Goal: Transaction & Acquisition: Book appointment/travel/reservation

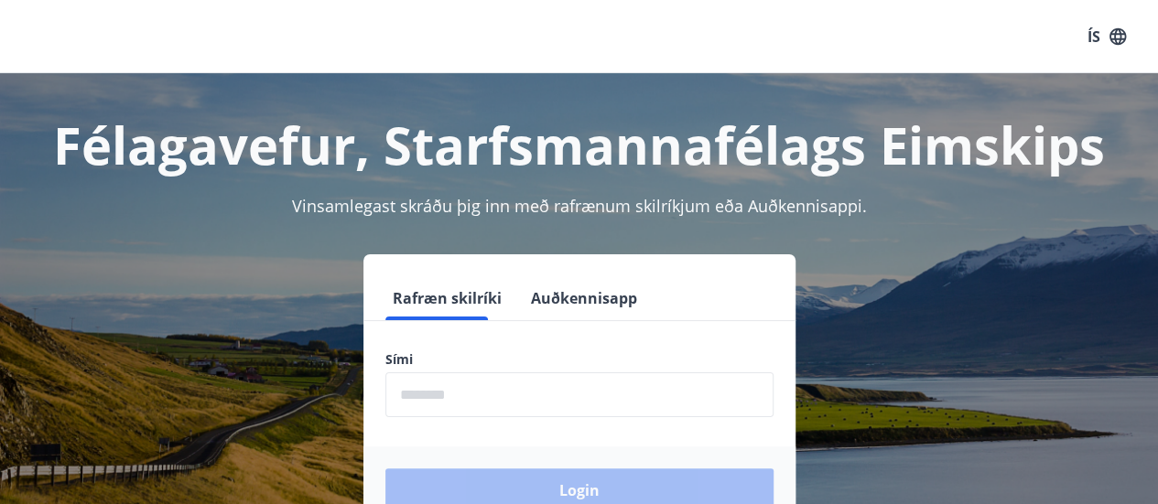
click at [443, 398] on input "phone" at bounding box center [579, 394] width 388 height 45
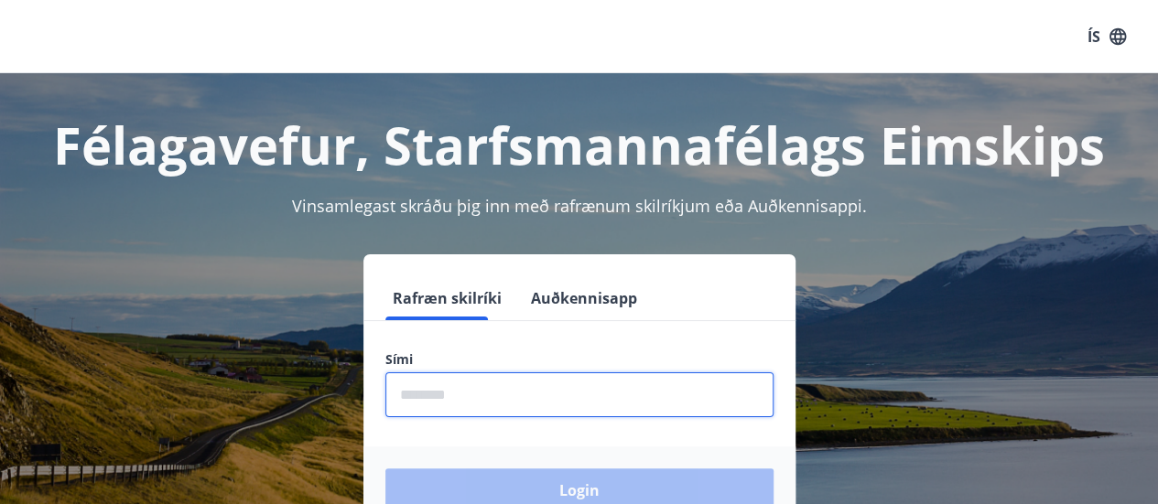
type input "********"
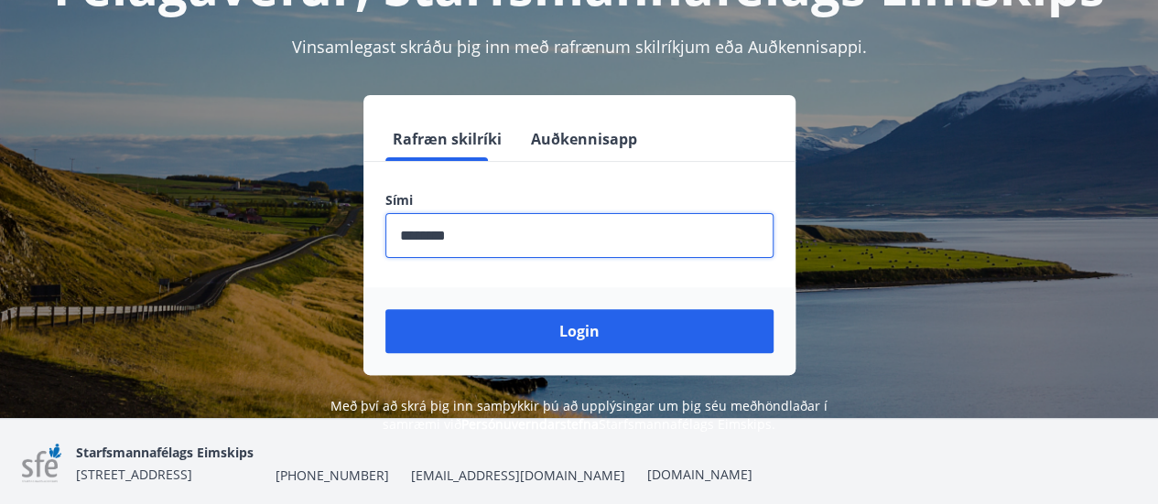
scroll to position [161, 0]
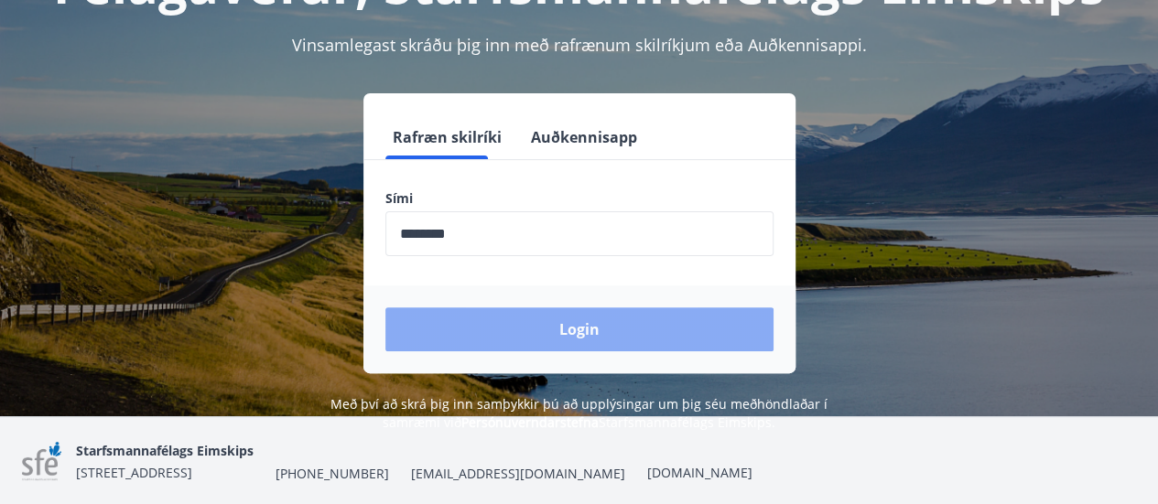
click at [448, 321] on button "Login" at bounding box center [579, 329] width 388 height 44
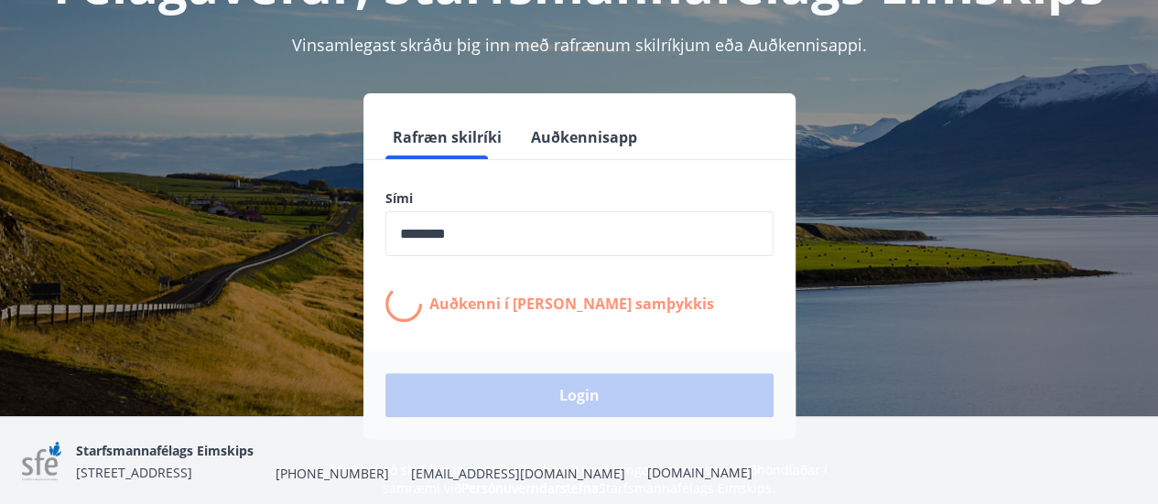
scroll to position [154, 0]
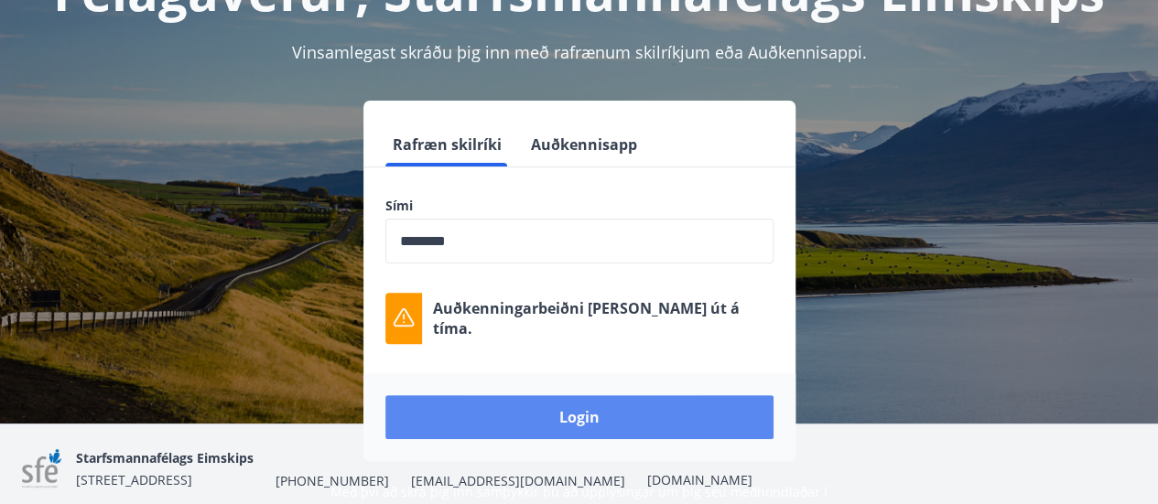
click at [520, 409] on button "Login" at bounding box center [579, 417] width 388 height 44
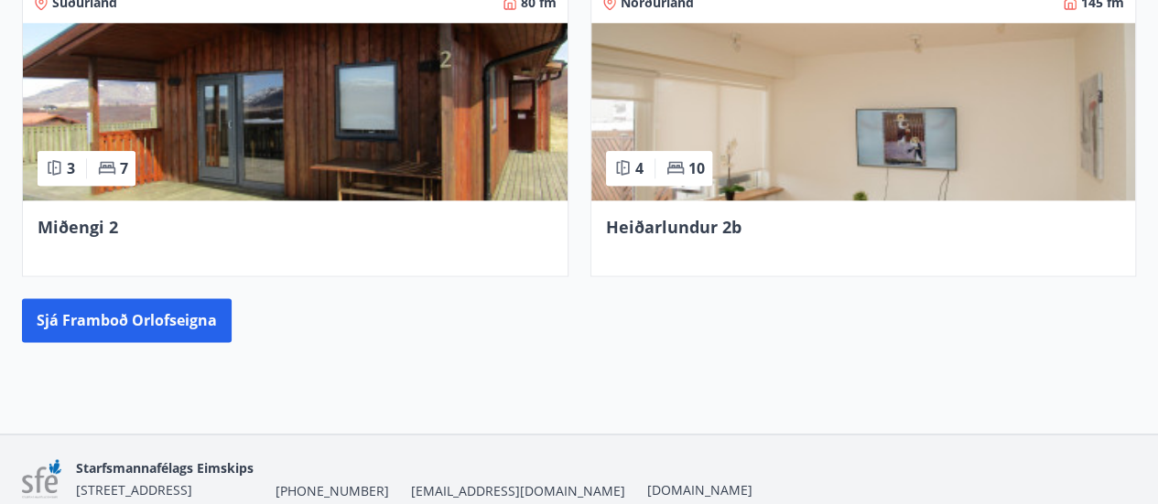
scroll to position [1110, 0]
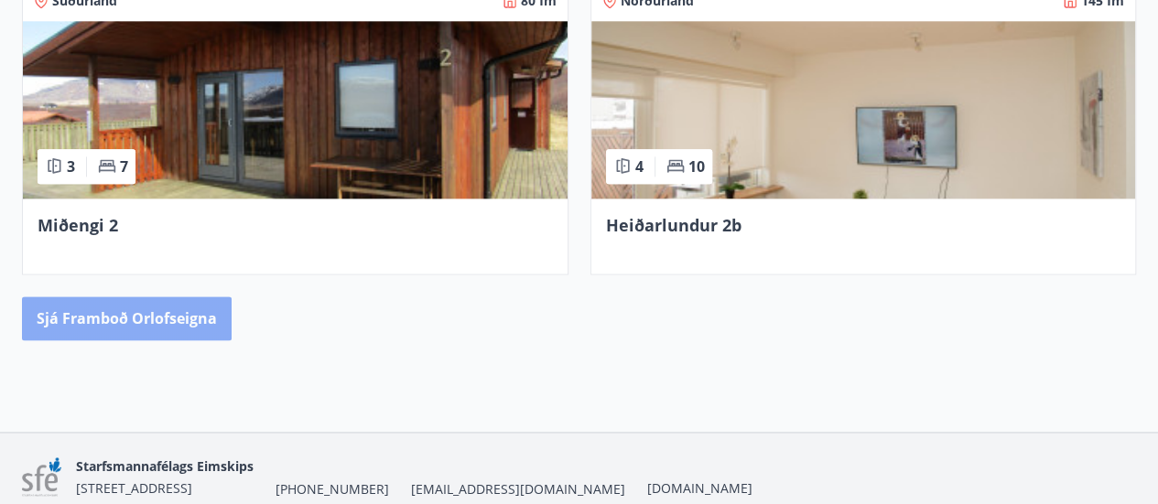
click at [145, 318] on button "Sjá framboð orlofseigna" at bounding box center [127, 318] width 210 height 44
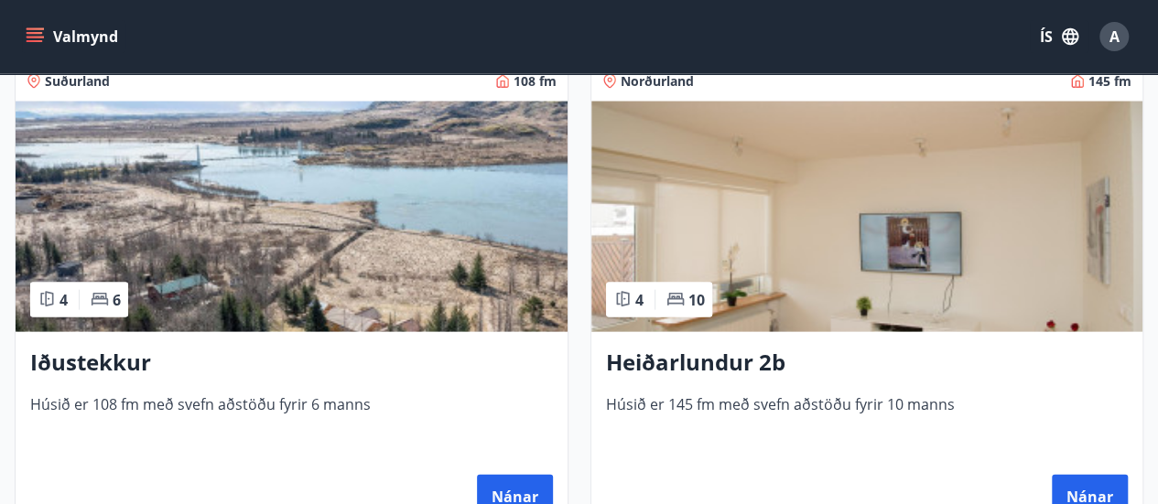
click at [250, 249] on img at bounding box center [292, 217] width 552 height 231
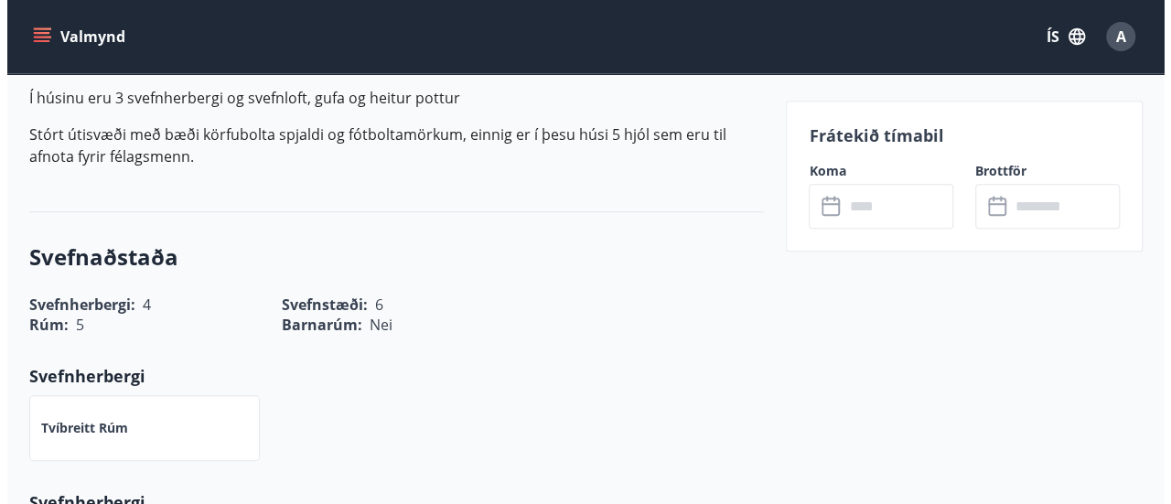
scroll to position [349, 0]
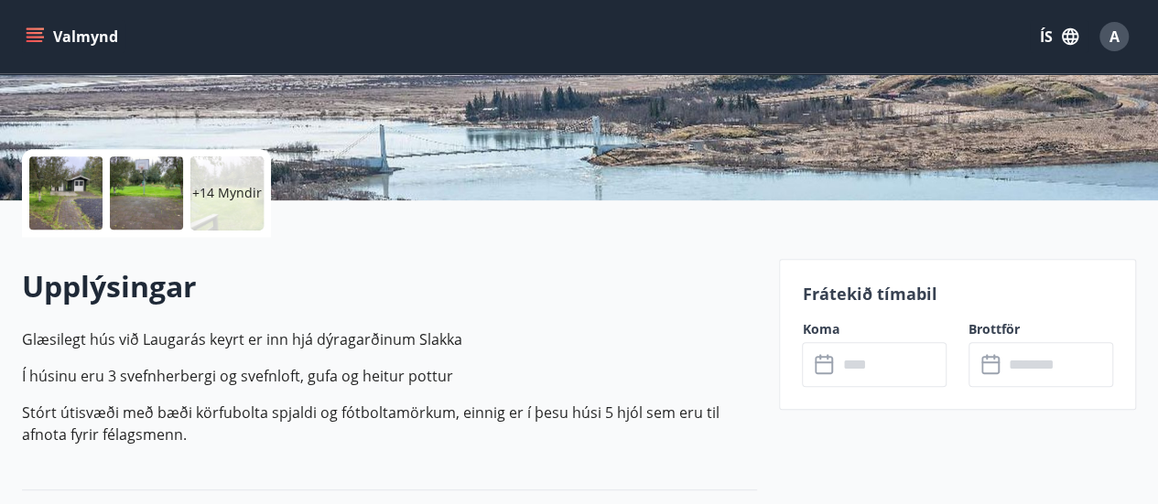
click at [207, 177] on div "+14 Myndir" at bounding box center [226, 192] width 73 height 73
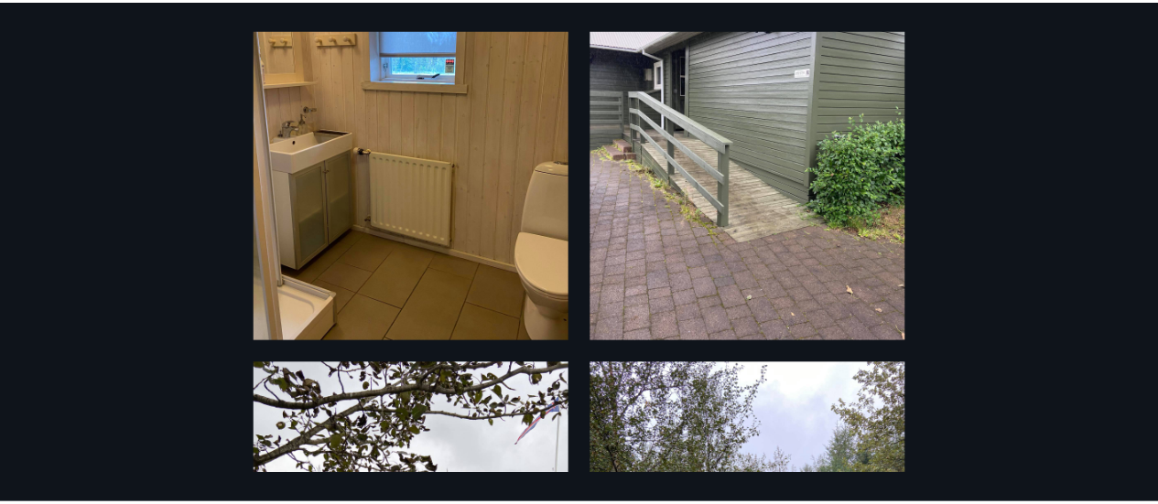
scroll to position [0, 0]
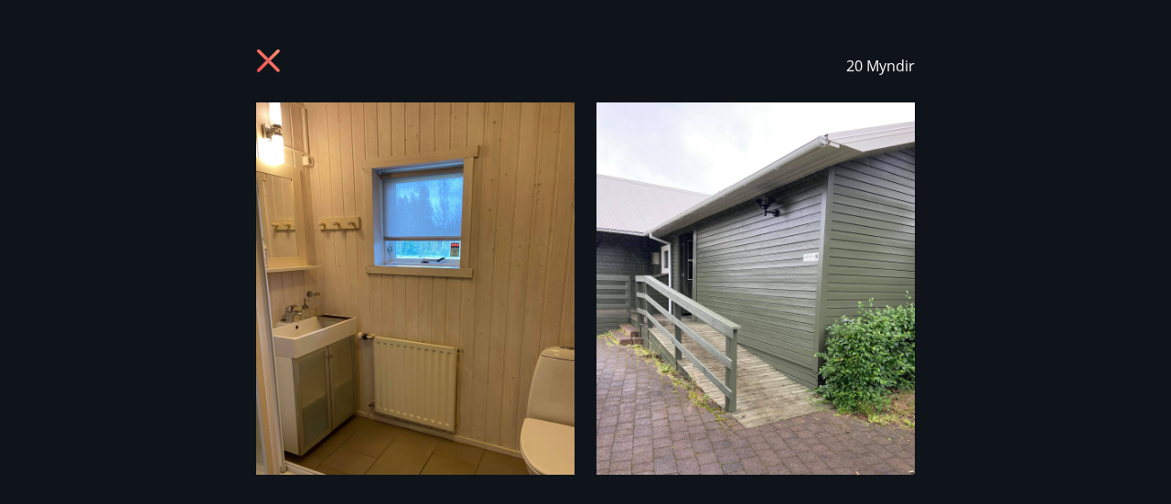
click at [271, 59] on icon at bounding box center [268, 60] width 23 height 23
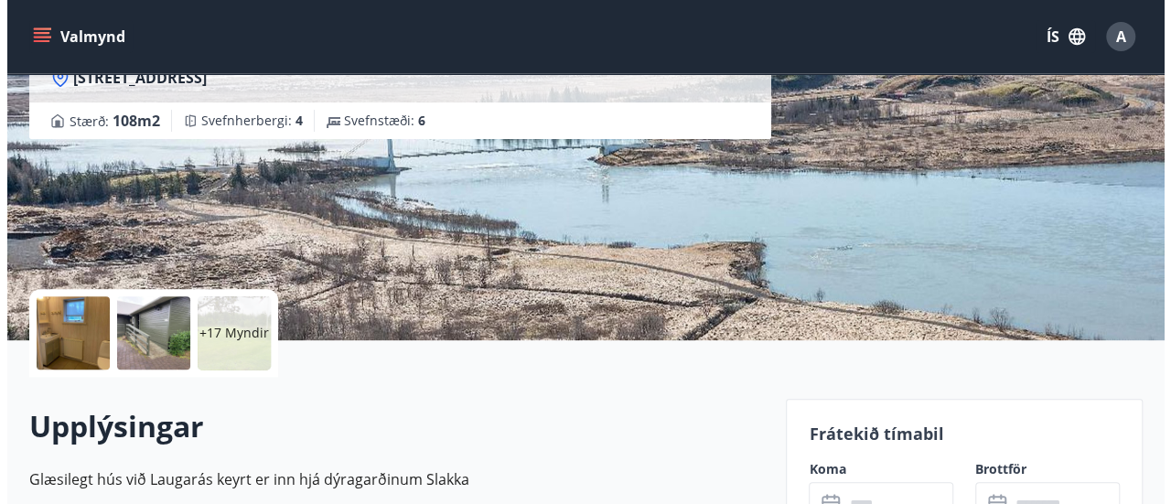
scroll to position [210, 0]
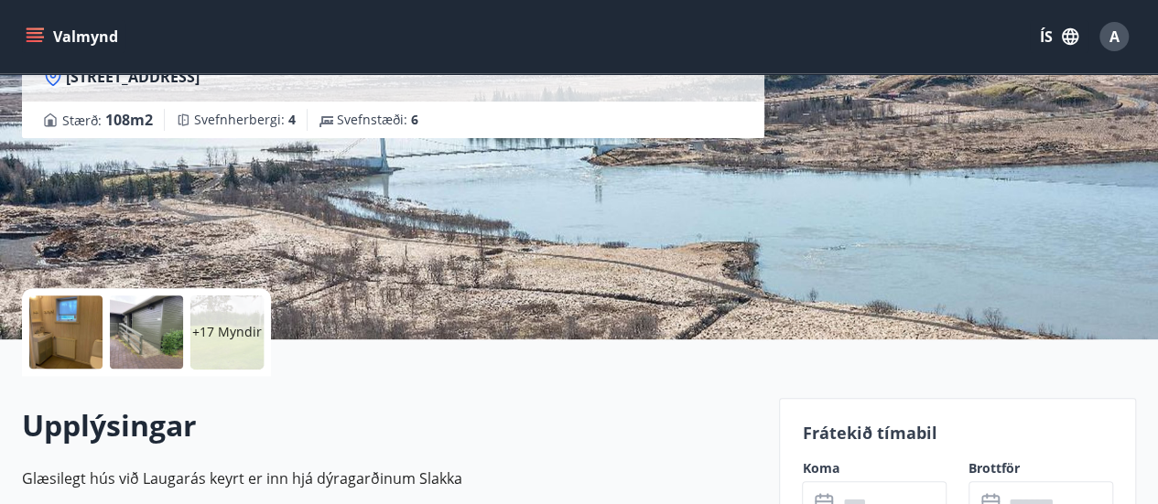
click at [83, 324] on div at bounding box center [65, 332] width 73 height 73
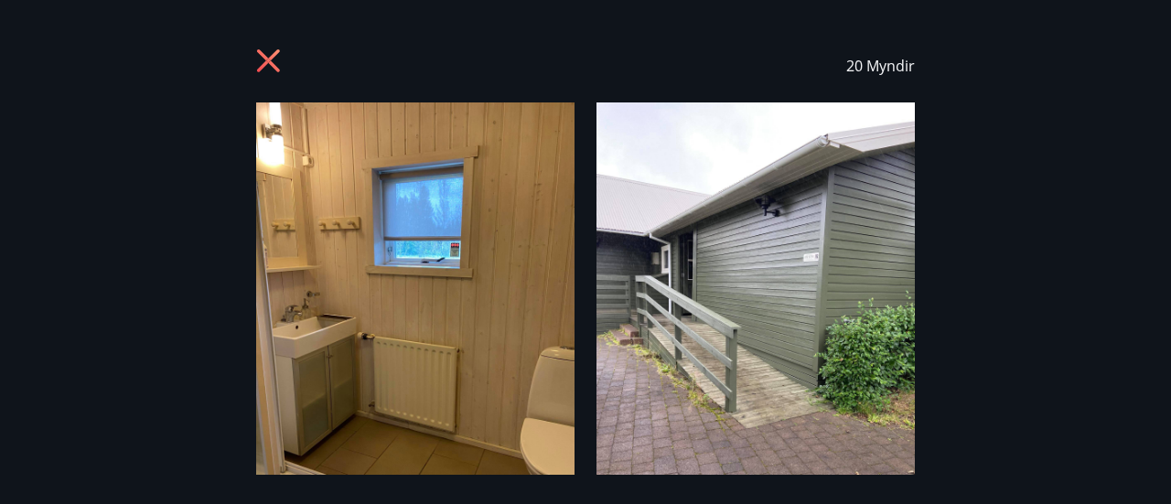
click at [357, 314] on img at bounding box center [415, 314] width 318 height 425
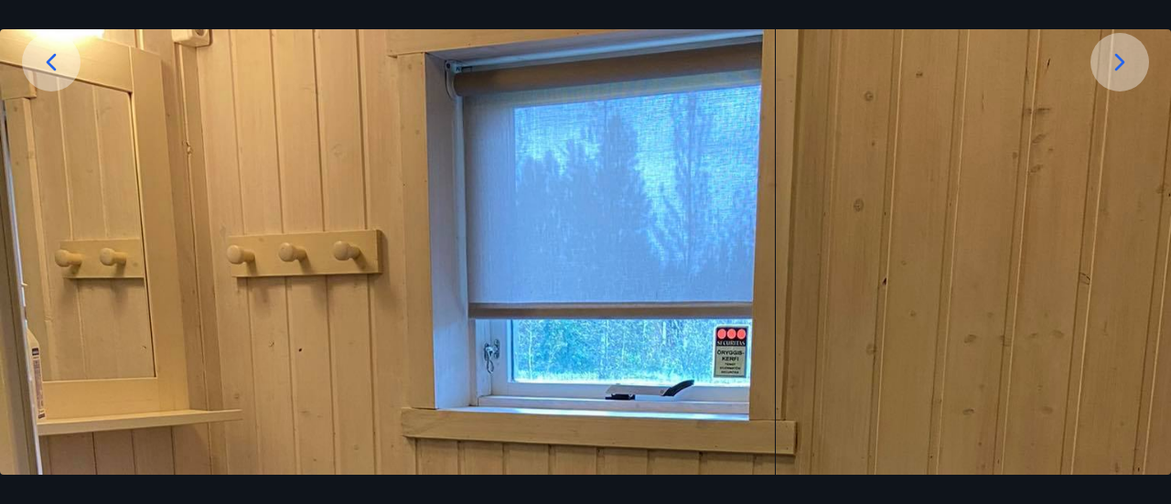
scroll to position [296, 0]
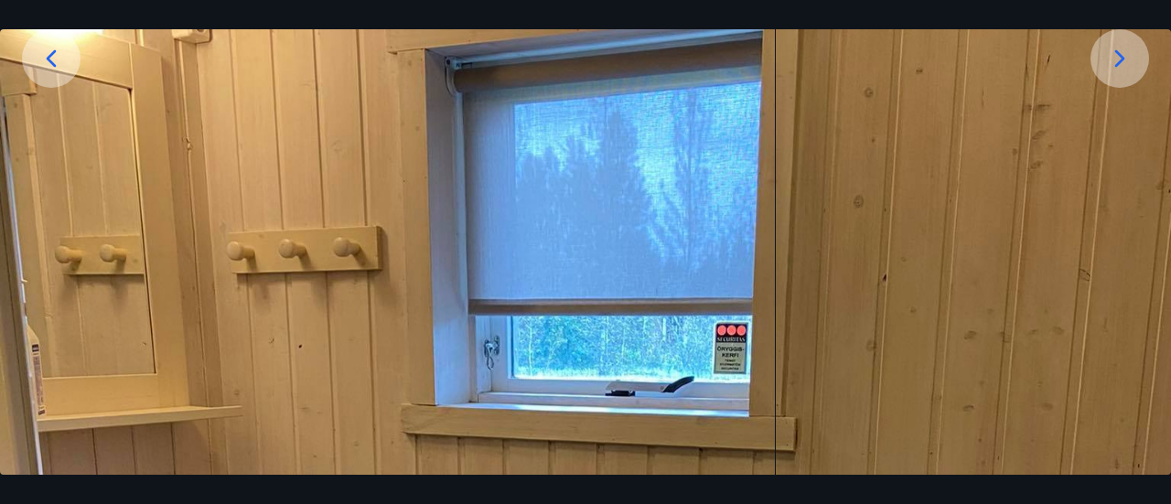
click at [1124, 65] on icon at bounding box center [1119, 58] width 29 height 29
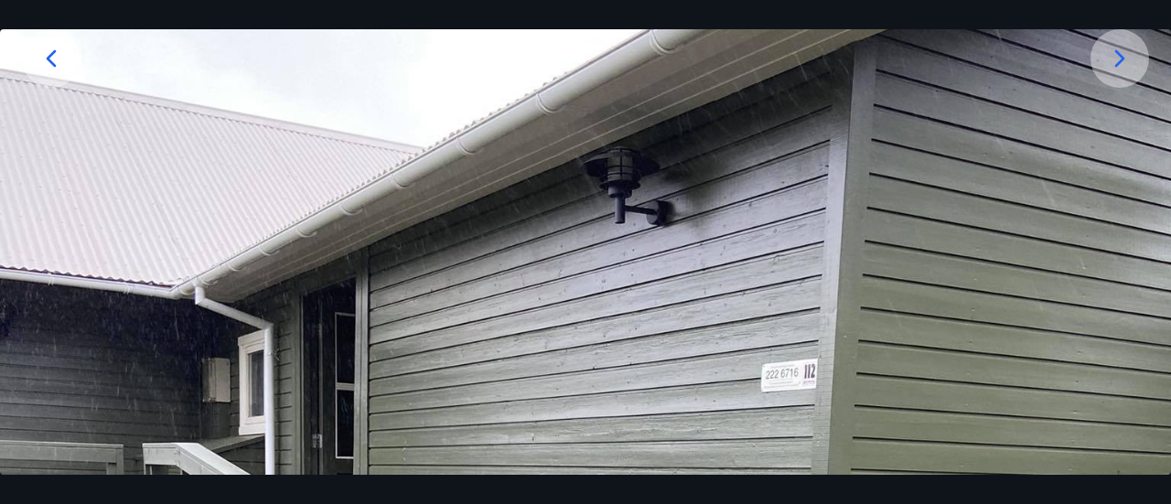
click at [1124, 65] on icon at bounding box center [1119, 58] width 29 height 29
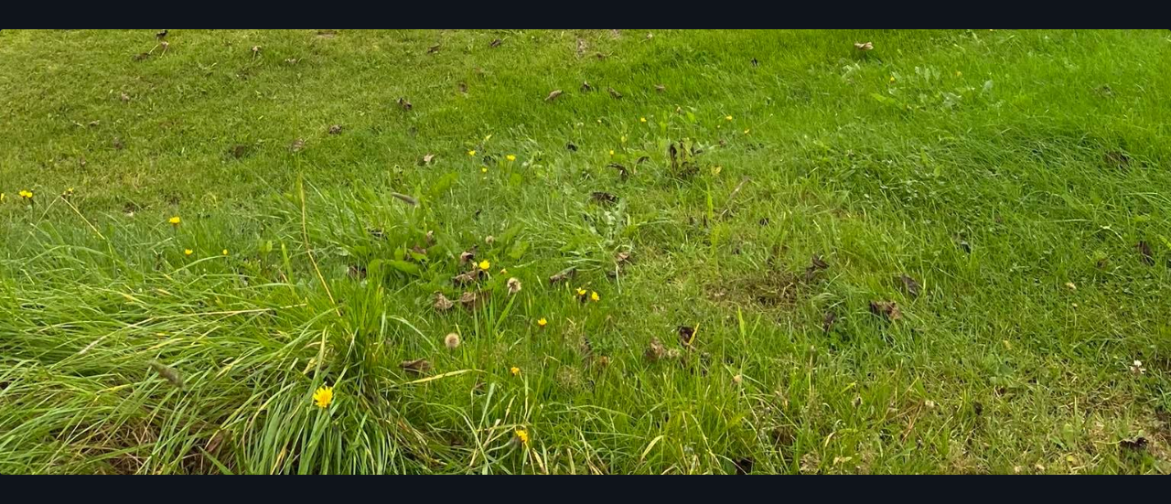
scroll to position [1190, 0]
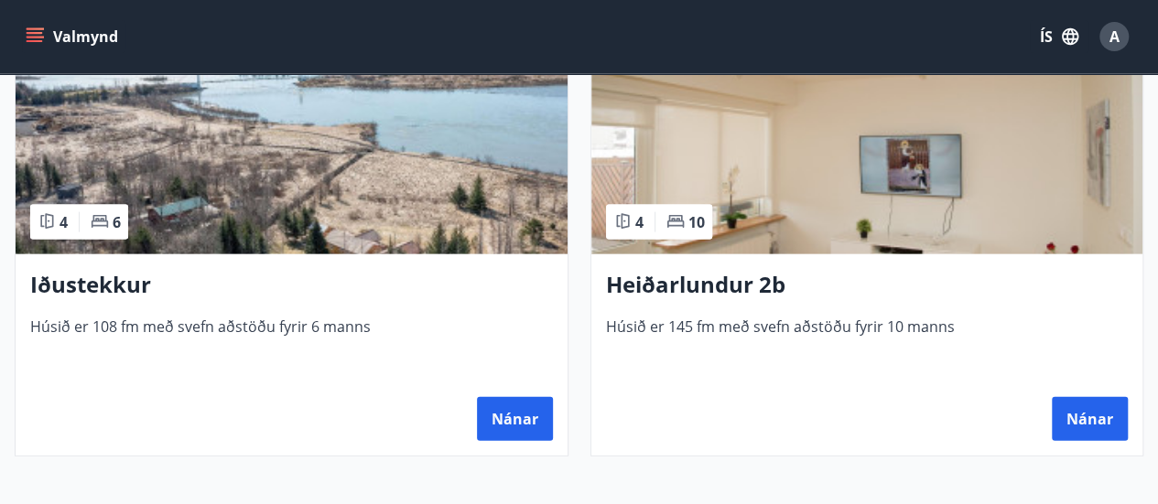
scroll to position [1903, 0]
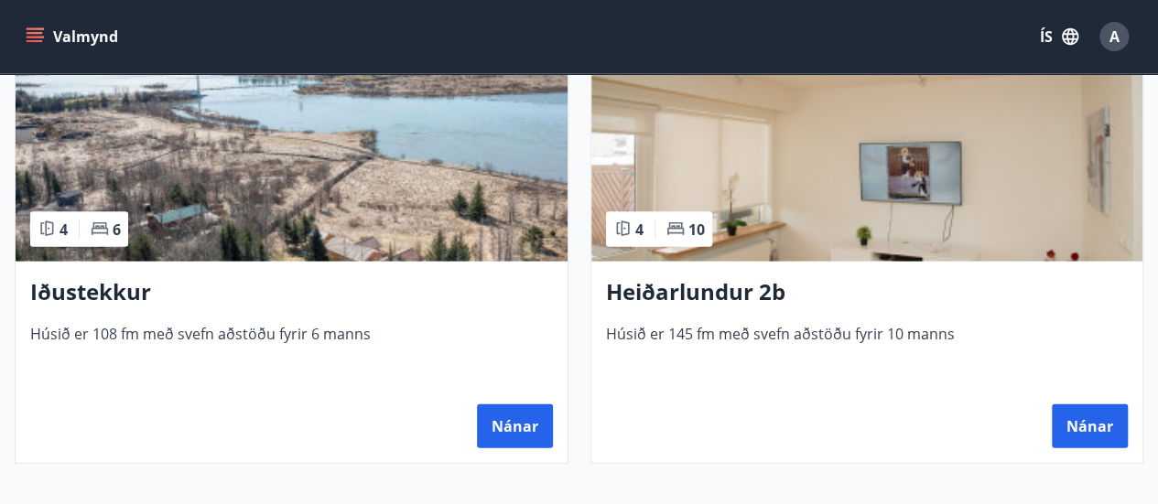
click at [177, 221] on img at bounding box center [292, 146] width 552 height 231
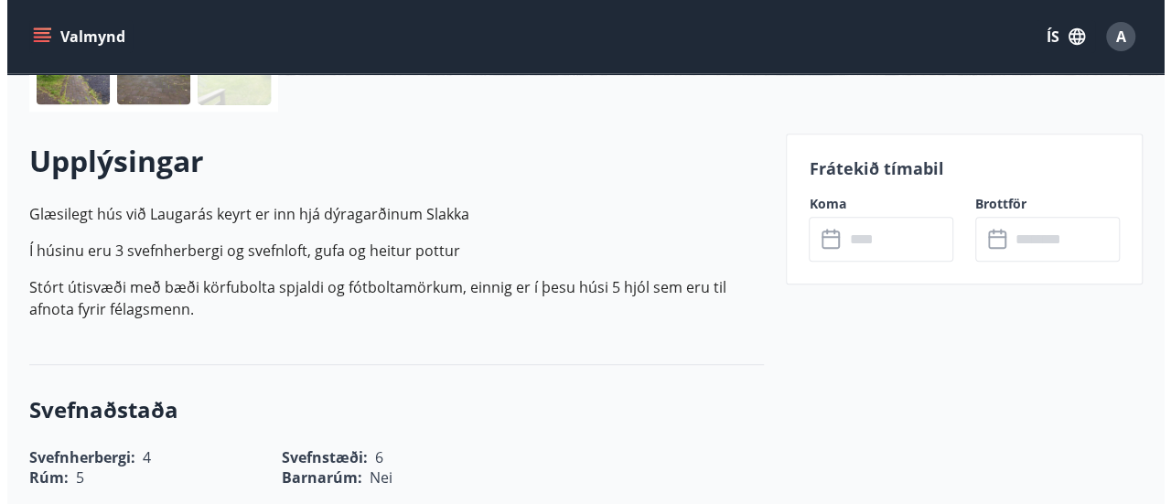
scroll to position [48, 0]
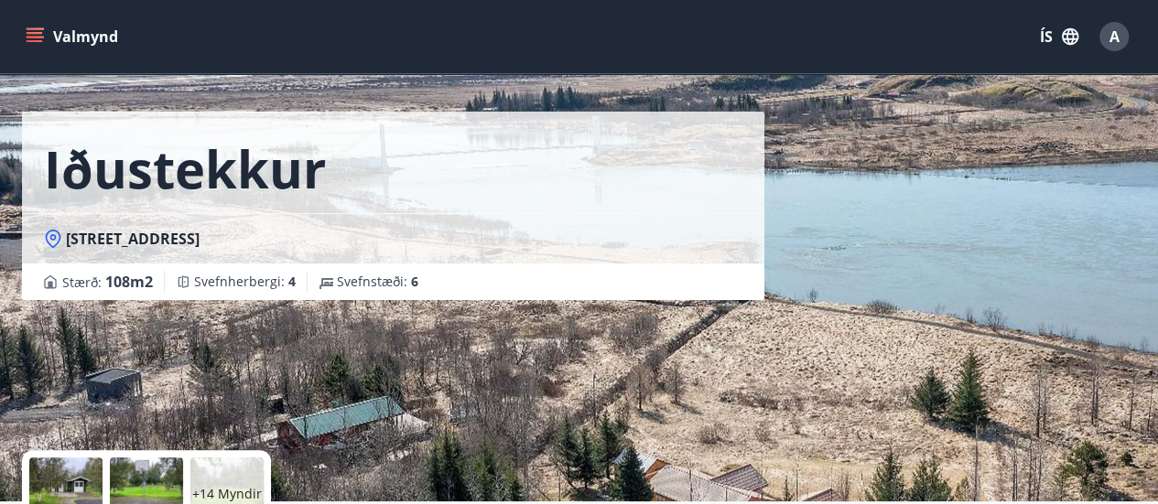
click at [236, 468] on div "+14 Myndir" at bounding box center [226, 494] width 73 height 73
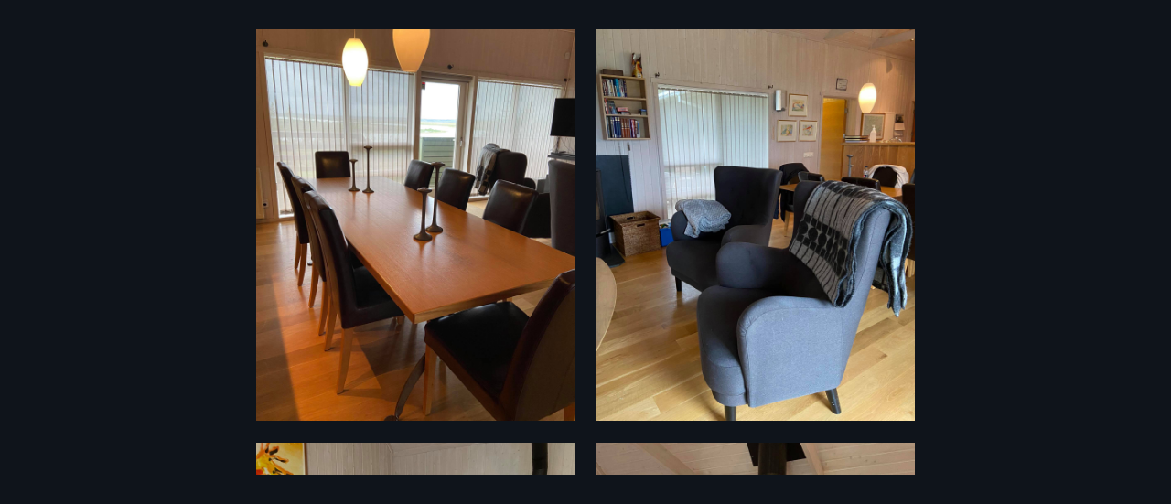
scroll to position [3234, 0]
